Goal: Information Seeking & Learning: Learn about a topic

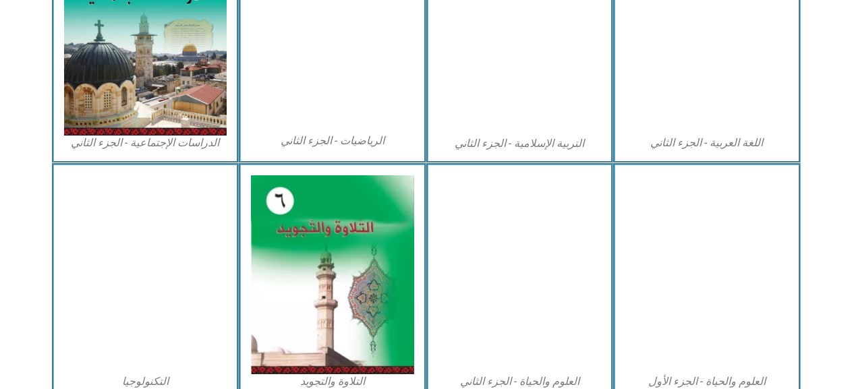
scroll to position [742, 0]
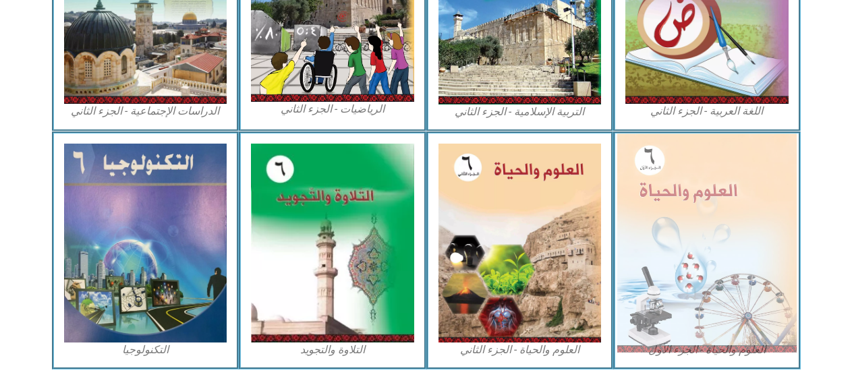
click at [664, 207] on img at bounding box center [706, 243] width 179 height 219
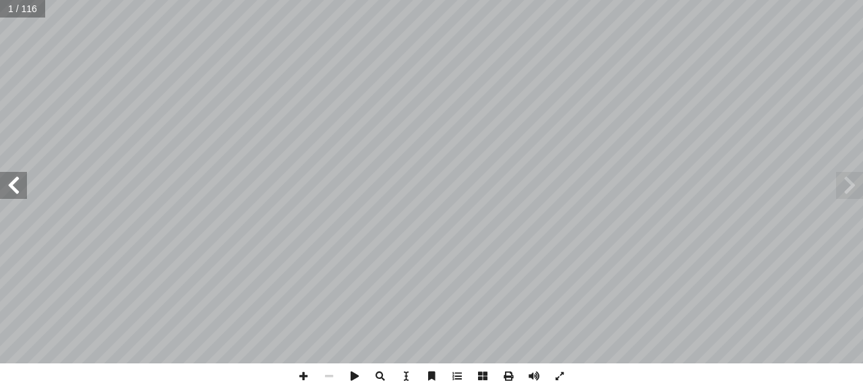
click at [6, 183] on span at bounding box center [13, 185] width 27 height 27
click at [6, 182] on span at bounding box center [13, 185] width 27 height 27
click at [8, 185] on span at bounding box center [13, 185] width 27 height 27
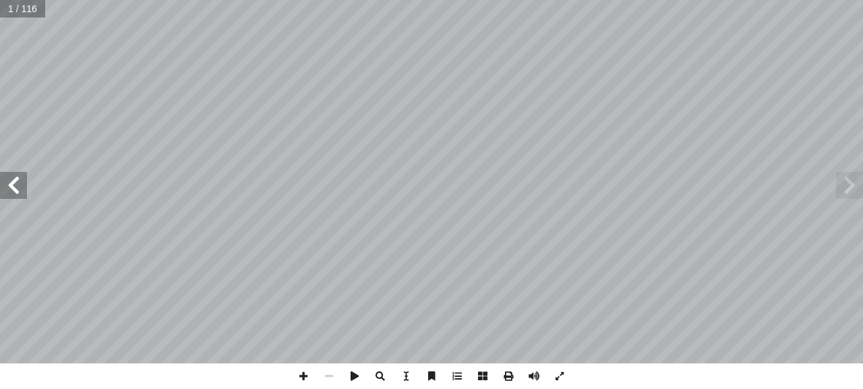
click at [9, 181] on span at bounding box center [13, 185] width 27 height 27
click at [13, 179] on span at bounding box center [13, 185] width 27 height 27
click at [16, 177] on span at bounding box center [13, 185] width 27 height 27
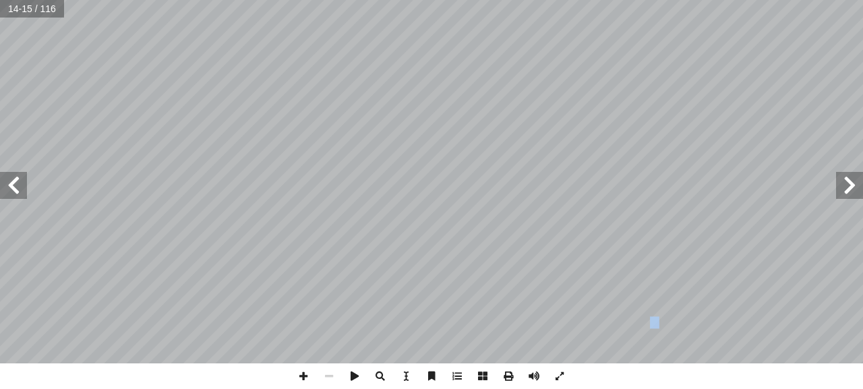
click at [18, 186] on span at bounding box center [13, 185] width 27 height 27
click at [16, 179] on span at bounding box center [13, 185] width 27 height 27
click at [8, 181] on span at bounding box center [13, 185] width 27 height 27
